Goal: Communication & Community: Answer question/provide support

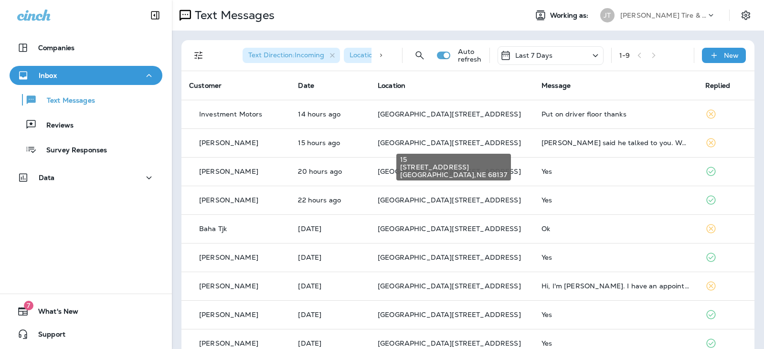
click at [460, 140] on span "[GEOGRAPHIC_DATA][STREET_ADDRESS]" at bounding box center [449, 143] width 143 height 9
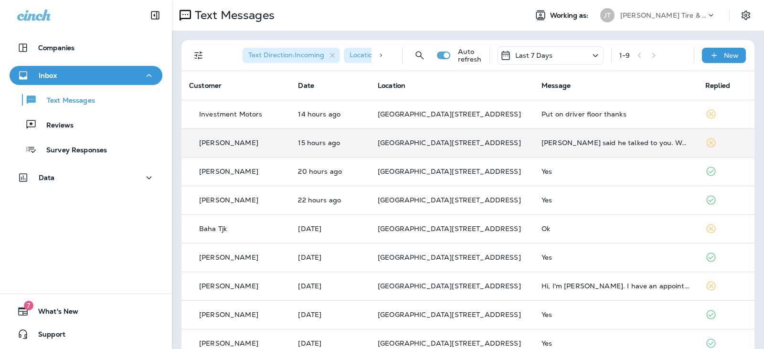
click at [557, 133] on td "[PERSON_NAME] said he talked to you. We will bring it in [DATE] evening, leave …" at bounding box center [616, 143] width 164 height 29
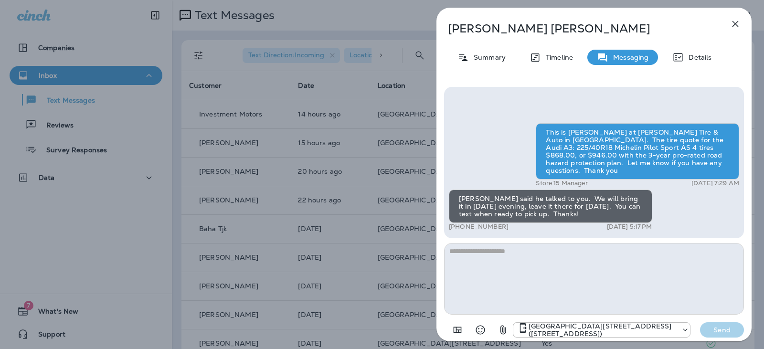
click at [553, 274] on textarea at bounding box center [594, 279] width 300 height 72
type textarea "**********"
click at [717, 326] on p "Send" at bounding box center [722, 330] width 40 height 9
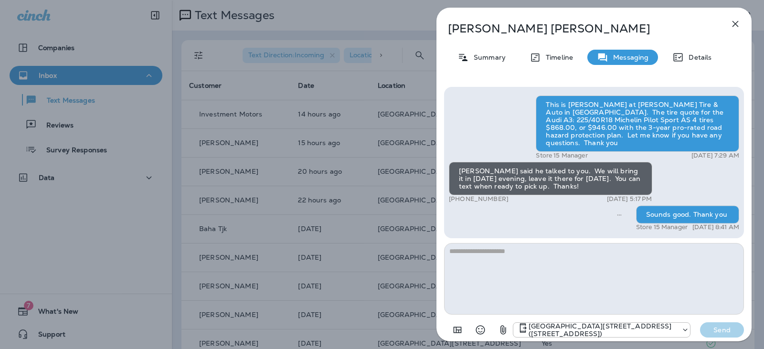
drag, startPoint x: 735, startPoint y: 21, endPoint x: 730, endPoint y: 21, distance: 5.3
click at [732, 21] on icon "button" at bounding box center [735, 23] width 11 height 11
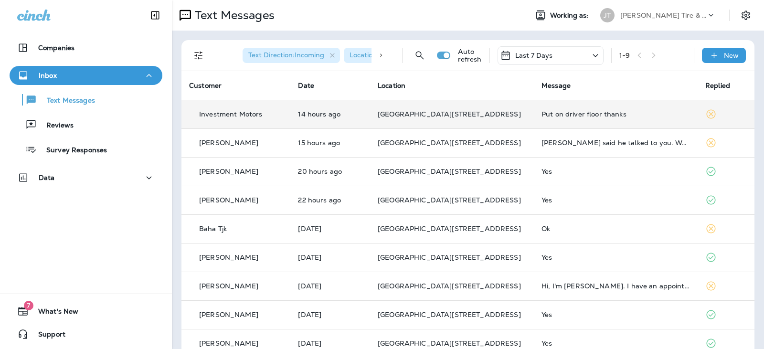
click at [575, 117] on div "Put on driver floor thanks" at bounding box center [616, 114] width 149 height 8
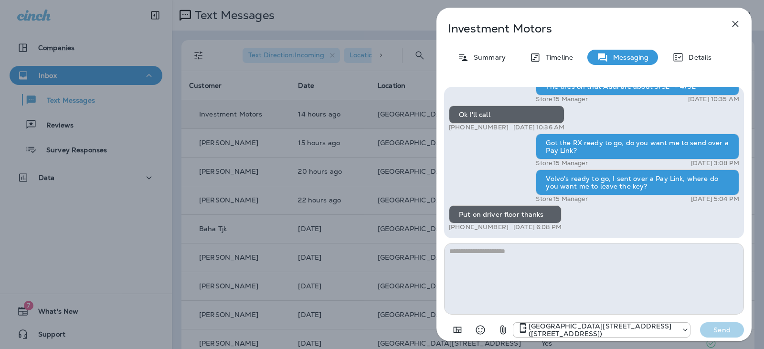
click at [553, 270] on textarea at bounding box center [594, 279] width 300 height 72
type textarea "*"
click at [735, 19] on icon "button" at bounding box center [735, 23] width 11 height 11
